Goal: Learn about a topic

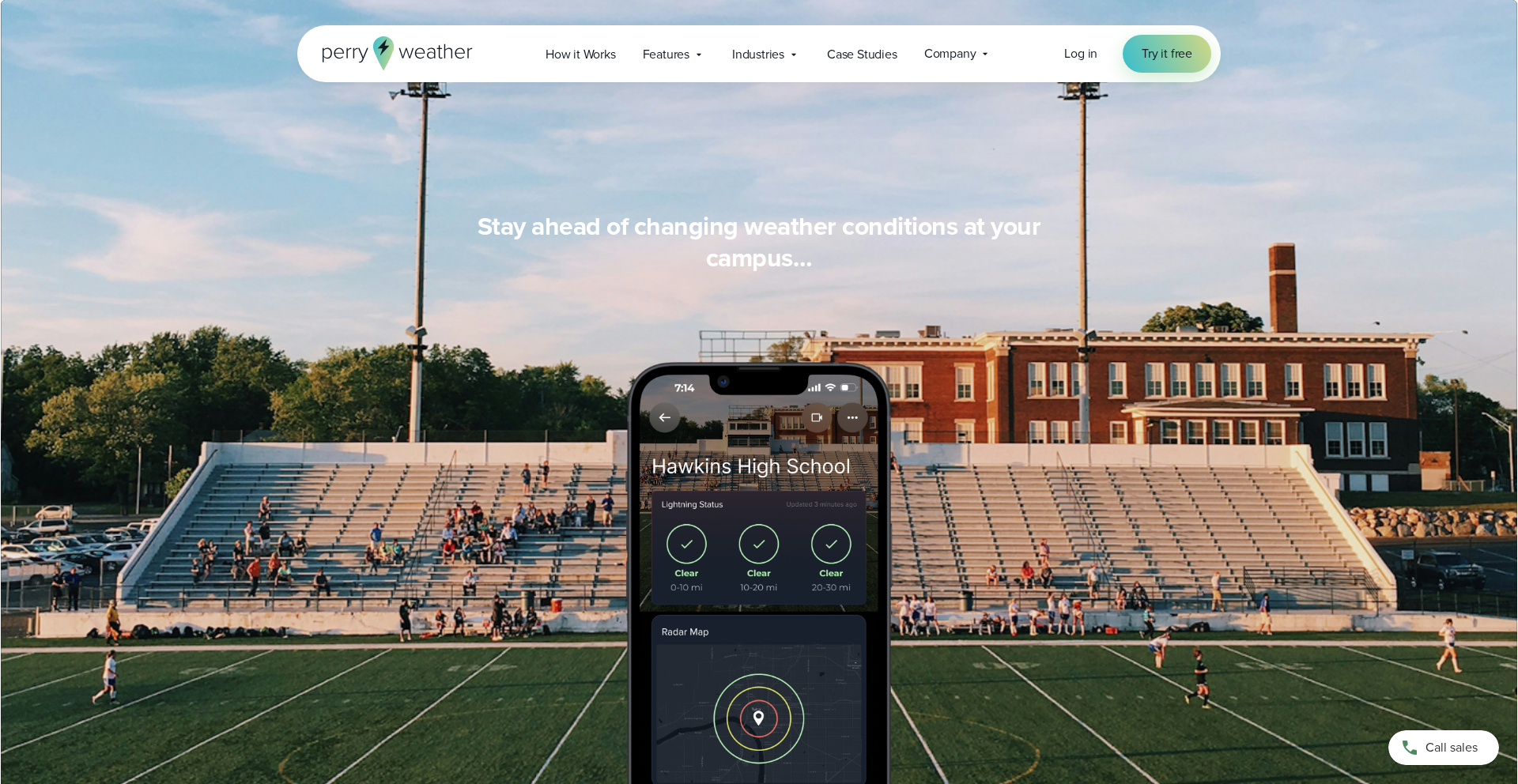
scroll to position [1447, 0]
click at [572, 53] on span "How it Works" at bounding box center [581, 54] width 71 height 19
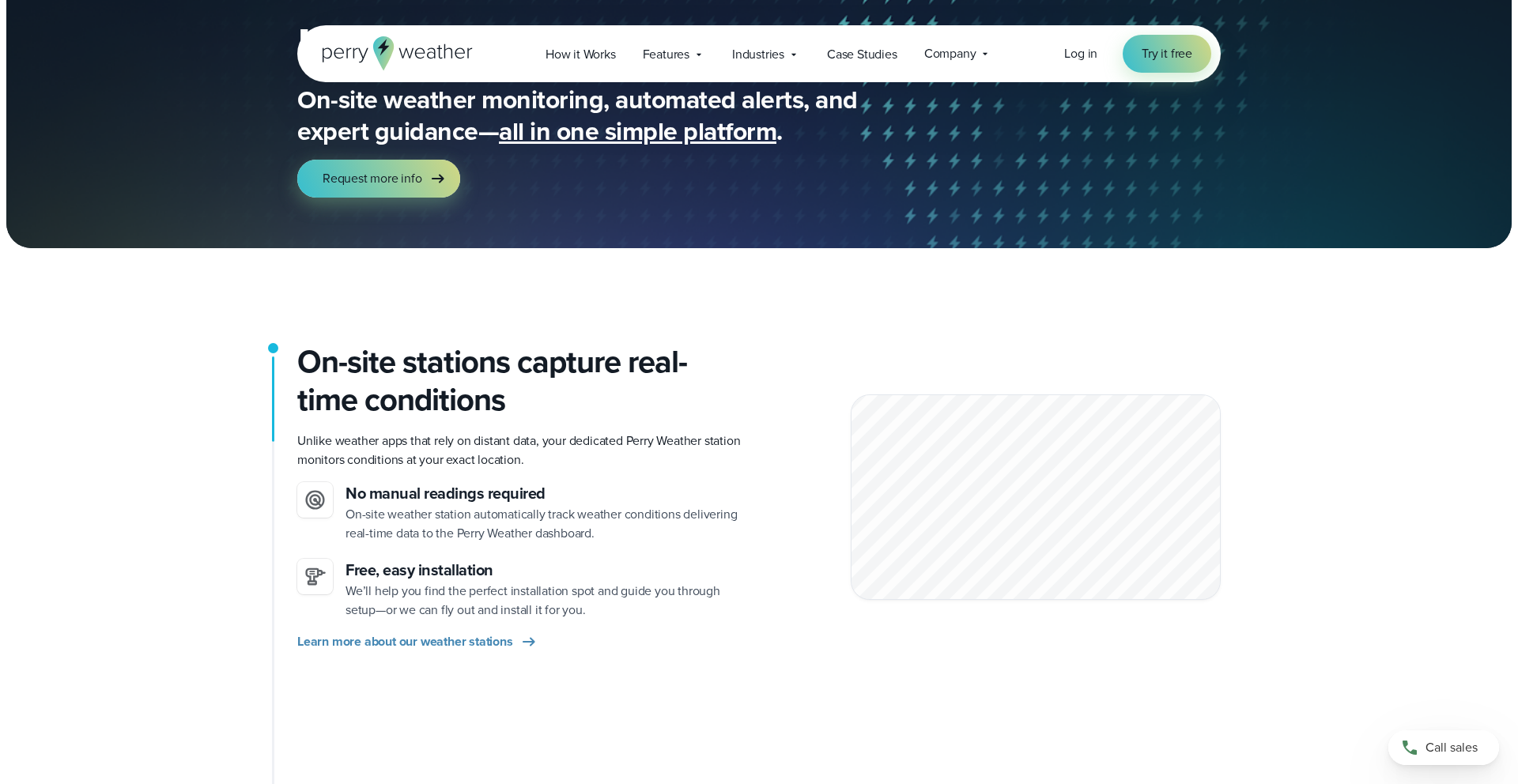
scroll to position [122, 0]
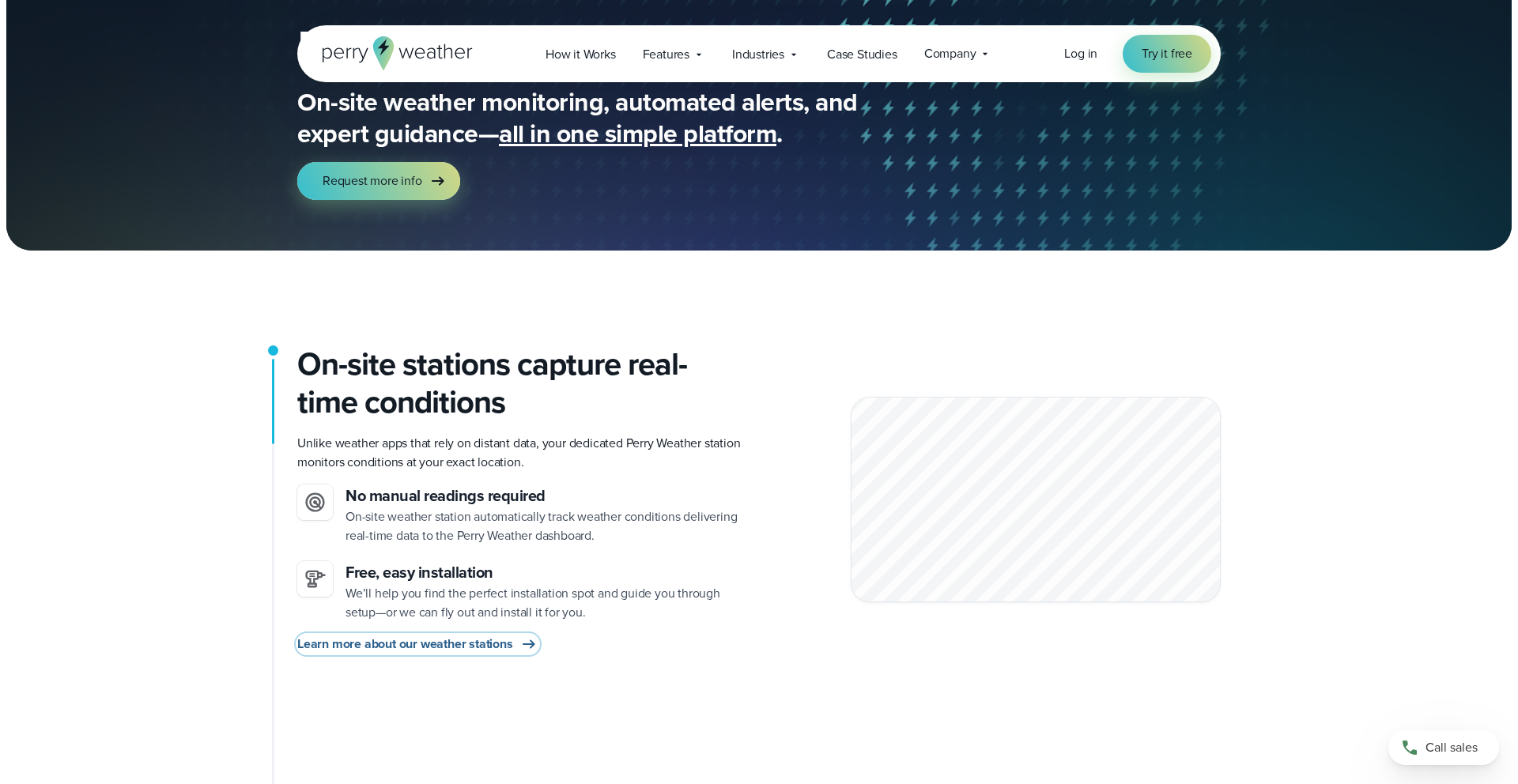
click at [488, 643] on span "Learn more about our weather stations" at bounding box center [405, 643] width 215 height 19
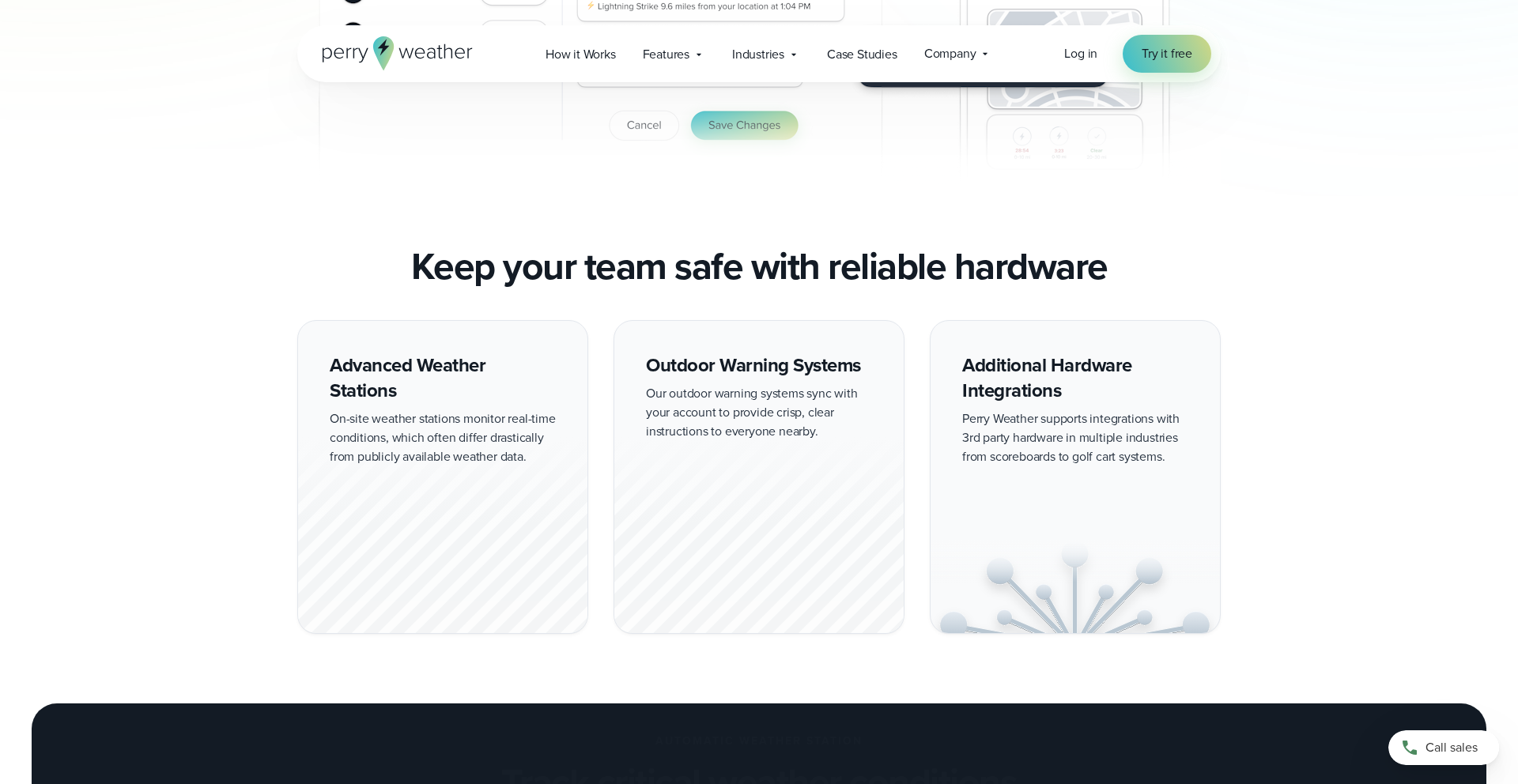
scroll to position [1221, 0]
